Goal: Use online tool/utility

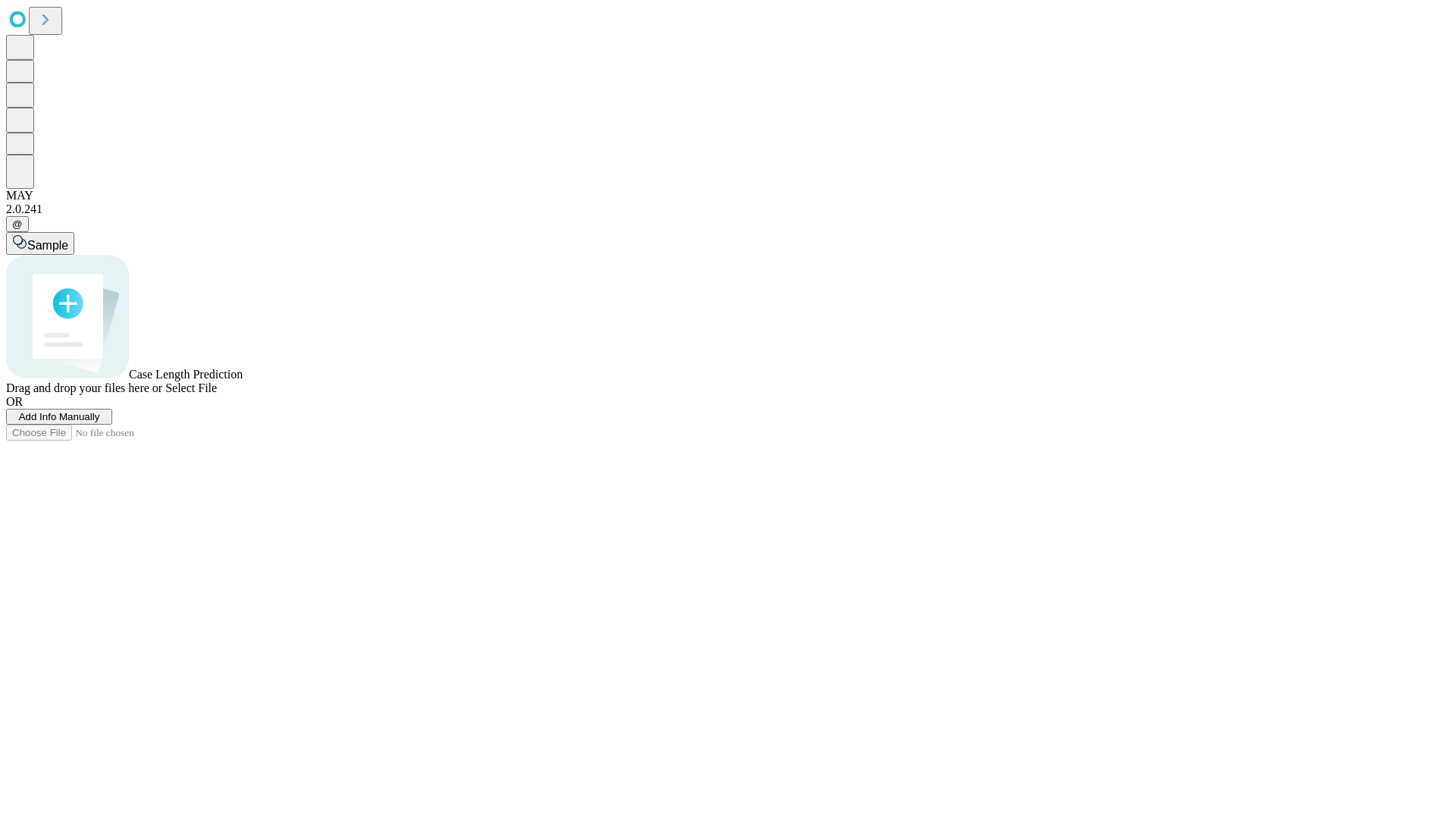
click at [216, 395] on span "Select File" at bounding box center [192, 387] width 52 height 12
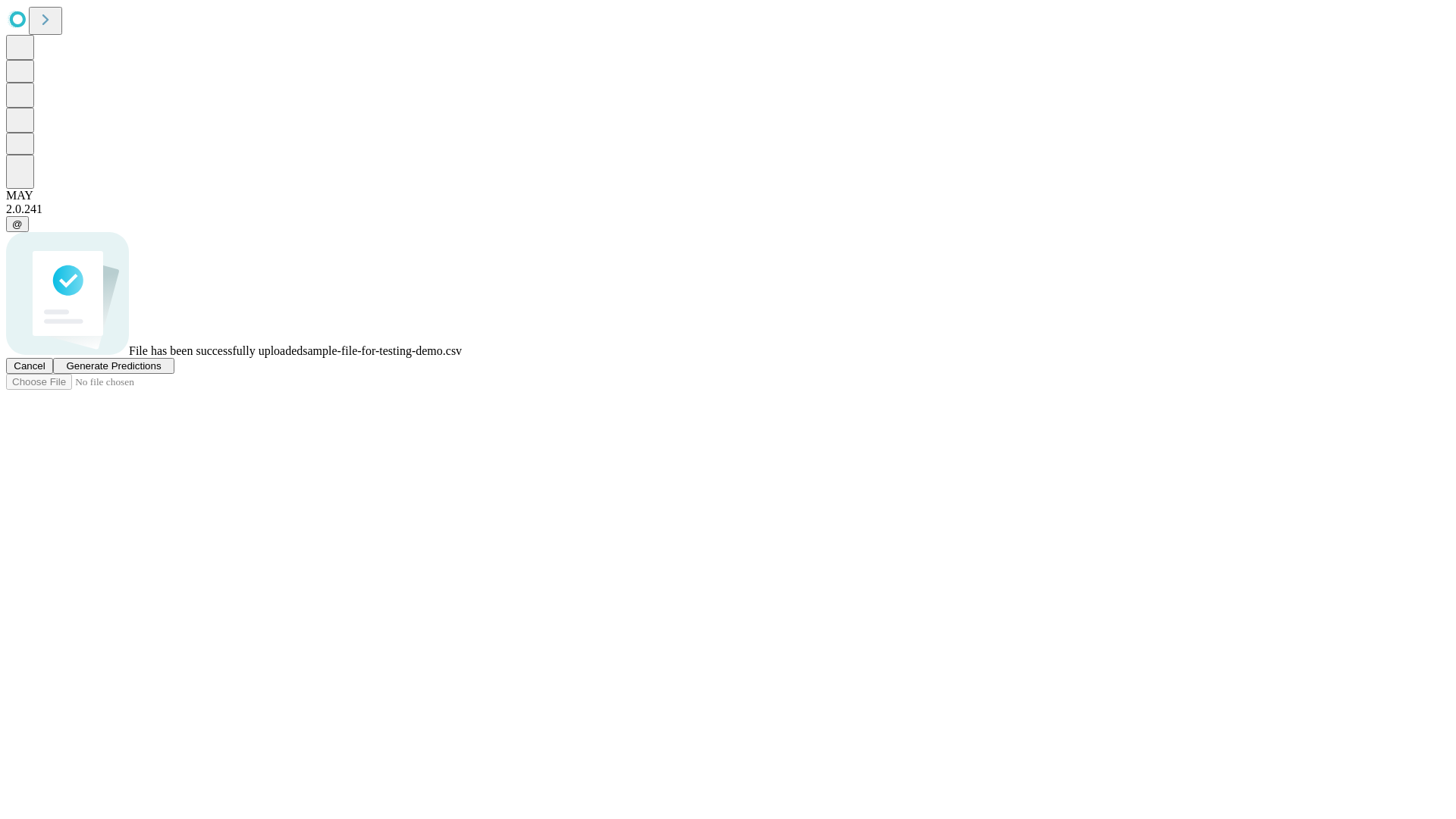
click at [161, 372] on span "Generate Predictions" at bounding box center [113, 366] width 95 height 11
